Goal: Task Accomplishment & Management: Manage account settings

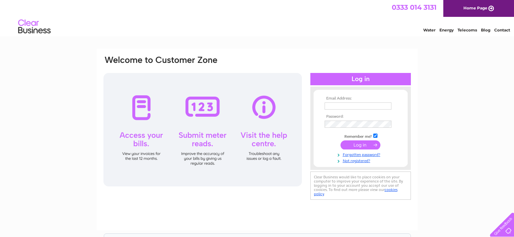
click at [340, 102] on td at bounding box center [360, 106] width 75 height 10
drag, startPoint x: 339, startPoint y: 103, endPoint x: 339, endPoint y: 99, distance: 4.2
click at [339, 99] on tbody "Email Address: Password: Remember me? Forgotten password?" at bounding box center [360, 130] width 75 height 68
type input "[EMAIL_ADDRESS][DOMAIN_NAME]"
click at [340, 141] on input "submit" at bounding box center [360, 145] width 40 height 9
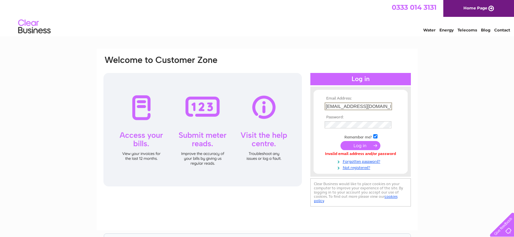
drag, startPoint x: 391, startPoint y: 106, endPoint x: 300, endPoint y: 123, distance: 92.4
click at [300, 123] on div "Email Address: christinematheson071@btinternet.com Password: Forgotten password?" at bounding box center [257, 131] width 309 height 153
click at [390, 107] on input "[EMAIL_ADDRESS][DOMAIN_NAME]" at bounding box center [357, 106] width 67 height 8
type input "n"
type input "[EMAIL_ADDRESS][DOMAIN_NAME]"
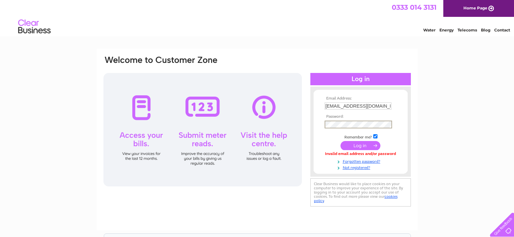
click at [340, 141] on input "submit" at bounding box center [360, 145] width 40 height 9
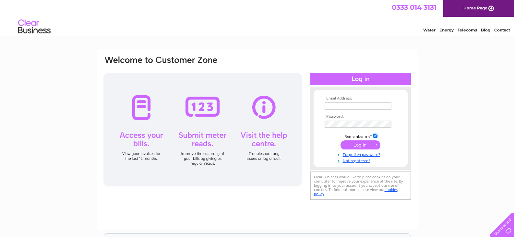
click at [416, 28] on div "Water Energy Telecoms Blog Contact" at bounding box center [462, 27] width 104 height 12
click at [429, 27] on li "Water" at bounding box center [429, 29] width 12 height 6
click at [424, 30] on link "Water" at bounding box center [429, 30] width 12 height 5
click at [199, 159] on div at bounding box center [202, 129] width 198 height 113
click at [204, 110] on div at bounding box center [202, 129] width 198 height 113
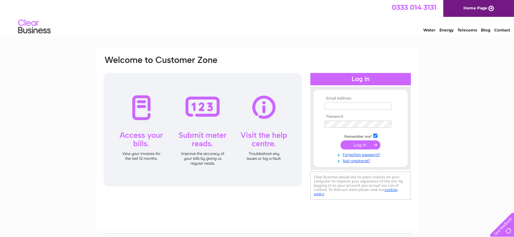
click at [203, 151] on div at bounding box center [202, 129] width 198 height 113
click at [337, 105] on input "text" at bounding box center [357, 106] width 67 height 8
type input "[EMAIL_ADDRESS][DOMAIN_NAME]"
click at [348, 145] on input "submit" at bounding box center [360, 144] width 40 height 9
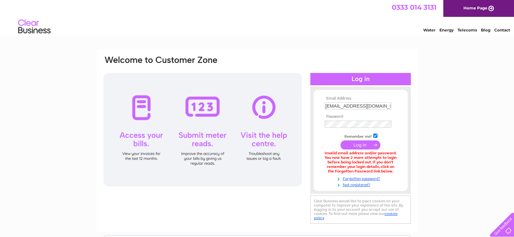
click at [363, 147] on input "submit" at bounding box center [360, 144] width 40 height 9
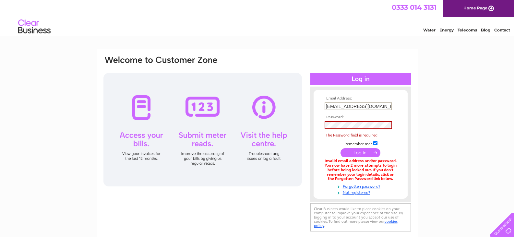
drag, startPoint x: 388, startPoint y: 103, endPoint x: 404, endPoint y: 109, distance: 16.9
click at [389, 104] on input "[EMAIL_ADDRESS][DOMAIN_NAME]" at bounding box center [357, 106] width 67 height 8
type input "christinematheson071@btinte"
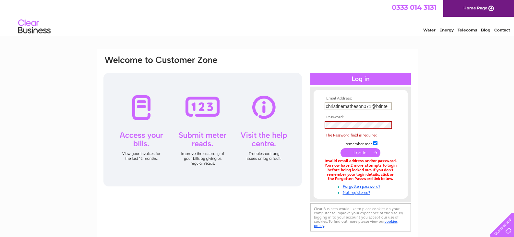
drag, startPoint x: 389, startPoint y: 105, endPoint x: 300, endPoint y: 114, distance: 88.7
click at [298, 114] on div "Email Address: christinematheson071@btinte Password: The Password field is requ…" at bounding box center [257, 144] width 309 height 178
type input "[EMAIL_ADDRESS][DOMAIN_NAME]"
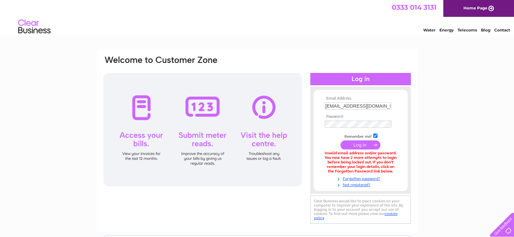
click at [346, 143] on input "submit" at bounding box center [360, 144] width 40 height 9
click at [376, 134] on input "checkbox" at bounding box center [375, 136] width 4 height 4
checkbox input "false"
click at [360, 145] on input "submit" at bounding box center [360, 144] width 40 height 9
click at [347, 146] on input "submit" at bounding box center [360, 145] width 40 height 9
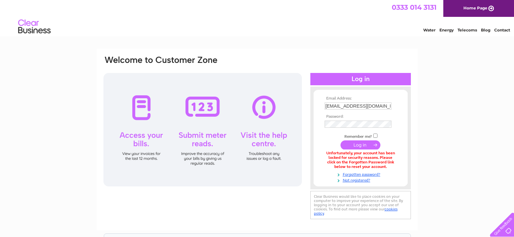
click at [366, 146] on input "submit" at bounding box center [360, 144] width 40 height 9
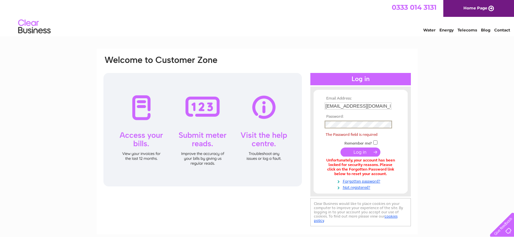
click at [365, 154] on input "submit" at bounding box center [360, 151] width 40 height 9
click at [375, 179] on link "Forgotten password?" at bounding box center [361, 181] width 74 height 6
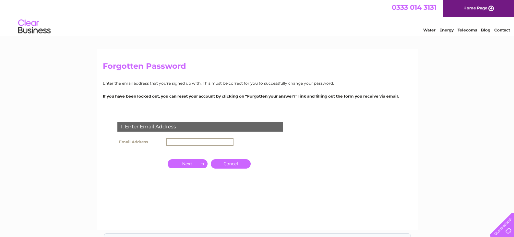
click at [186, 140] on input "text" at bounding box center [199, 142] width 67 height 8
type input "[EMAIL_ADDRESS][DOMAIN_NAME]"
click at [185, 163] on input "button" at bounding box center [188, 163] width 40 height 9
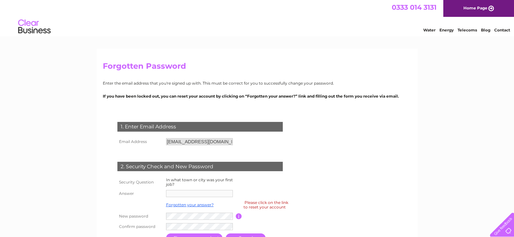
click at [186, 189] on td at bounding box center [199, 193] width 71 height 10
click at [202, 123] on div "1. Enter Email Address" at bounding box center [199, 127] width 165 height 10
click at [123, 193] on th "Answer" at bounding box center [140, 193] width 49 height 10
drag, startPoint x: 134, startPoint y: 193, endPoint x: 153, endPoint y: 187, distance: 20.4
click at [153, 187] on tbody "Security Question In what town or city was your first job? Answer Forgotten you…" at bounding box center [208, 203] width 184 height 55
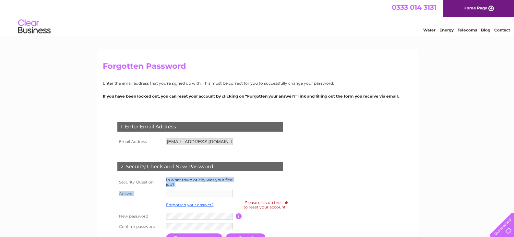
click at [158, 187] on th "Security Question" at bounding box center [140, 182] width 49 height 12
click at [249, 208] on div "Please click on the link to reset your account" at bounding box center [265, 204] width 45 height 11
